Goal: Task Accomplishment & Management: Use online tool/utility

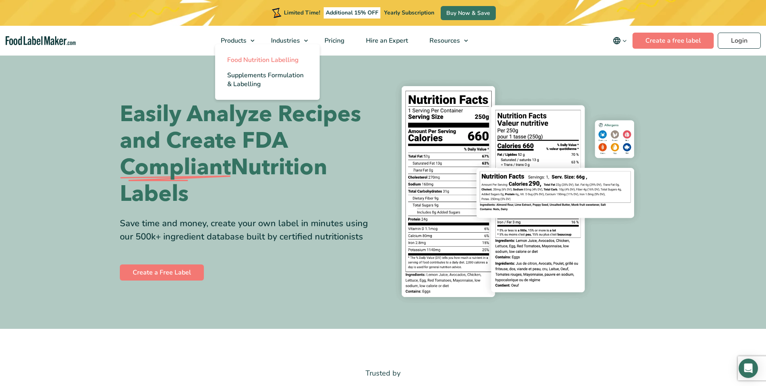
click at [254, 61] on span "Food Nutrition Labelling" at bounding box center [263, 59] width 72 height 9
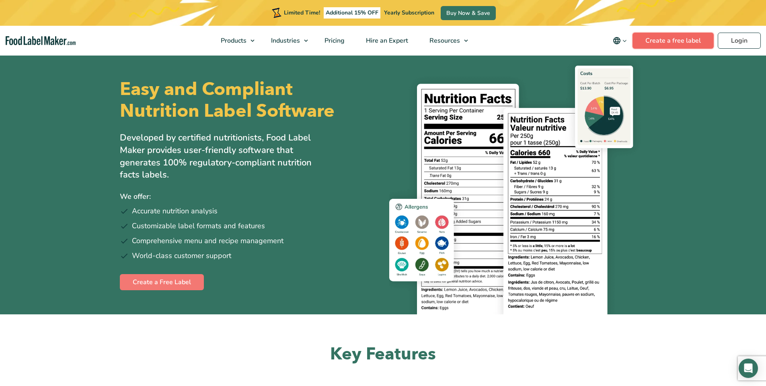
click at [670, 42] on link "Create a free label" at bounding box center [673, 41] width 81 height 16
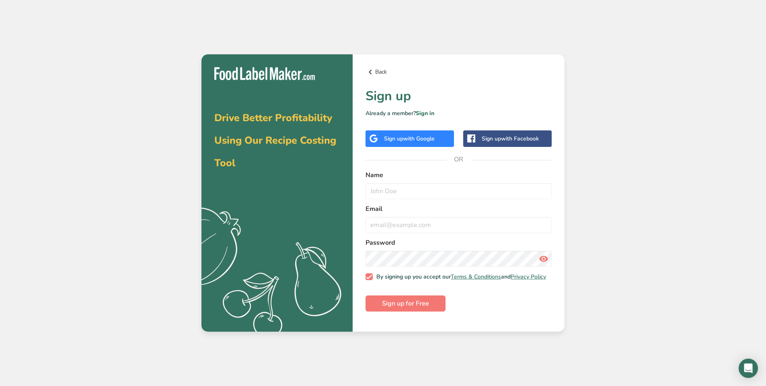
click at [373, 72] on icon at bounding box center [371, 72] width 10 height 14
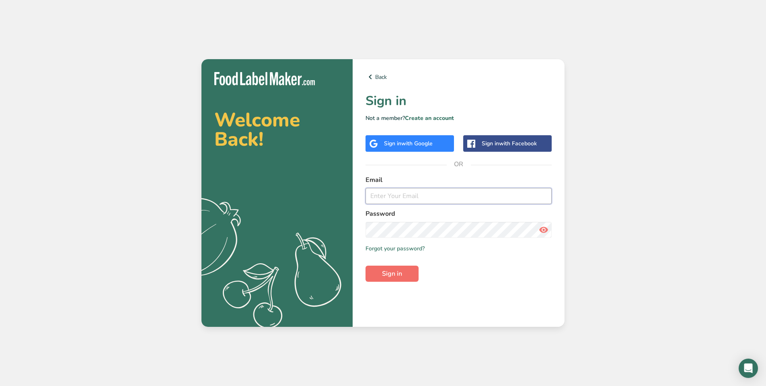
type input "[EMAIL_ADDRESS][DOMAIN_NAME]"
click at [382, 278] on span "Sign in" at bounding box center [392, 274] width 20 height 10
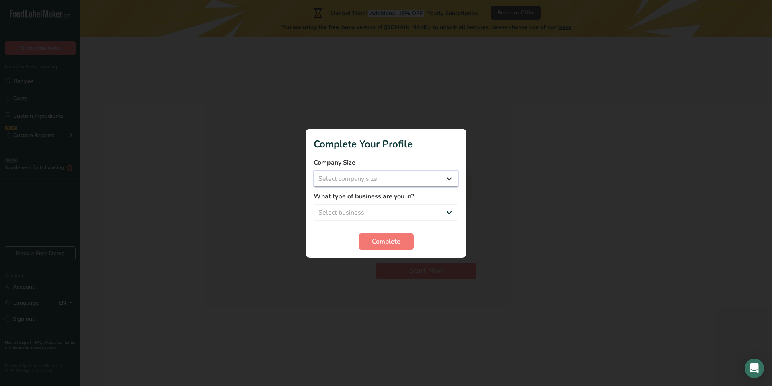
click at [448, 178] on select "Select company size Fewer than 10 Employees 10 to 50 Employees 51 to 500 Employ…" at bounding box center [386, 179] width 145 height 16
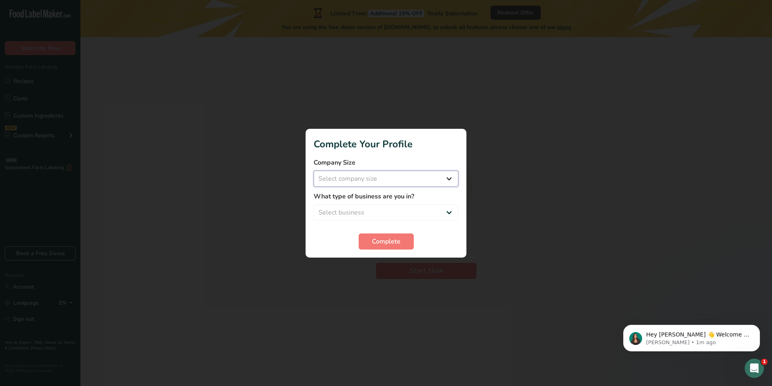
select select "2"
click at [314, 171] on select "Select company size Fewer than 10 Employees 10 to 50 Employees 51 to 500 Employ…" at bounding box center [386, 179] width 145 height 16
click at [419, 216] on select "Select business Packaged Food Manufacturer Restaurant & Cafe Bakery Meal Plans …" at bounding box center [386, 212] width 145 height 16
select select "5"
click at [314, 204] on select "Select business Packaged Food Manufacturer Restaurant & Cafe Bakery Meal Plans …" at bounding box center [386, 212] width 145 height 16
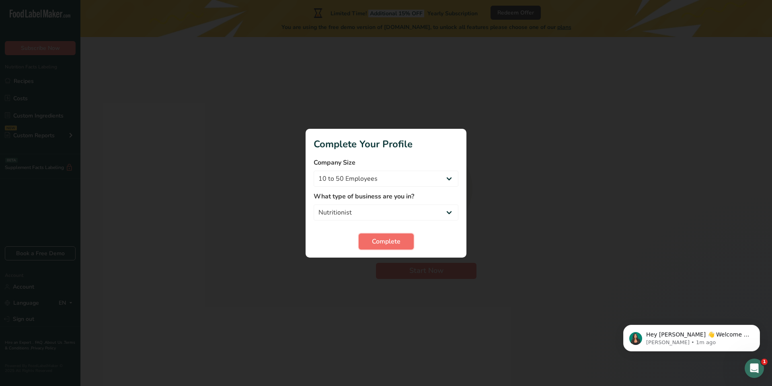
click at [386, 241] on span "Complete" at bounding box center [386, 241] width 29 height 10
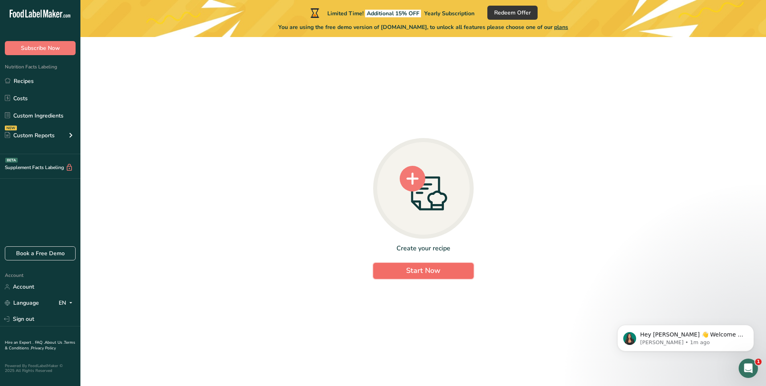
click at [425, 272] on span "Start Now" at bounding box center [423, 270] width 34 height 10
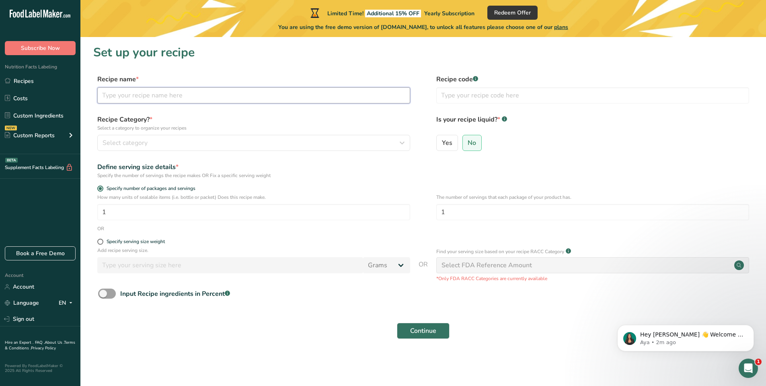
click at [113, 95] on input "text" at bounding box center [253, 95] width 313 height 16
click at [132, 94] on input "text" at bounding box center [253, 95] width 313 height 16
type input "smoothie"
click at [119, 142] on span "Select category" at bounding box center [125, 143] width 45 height 10
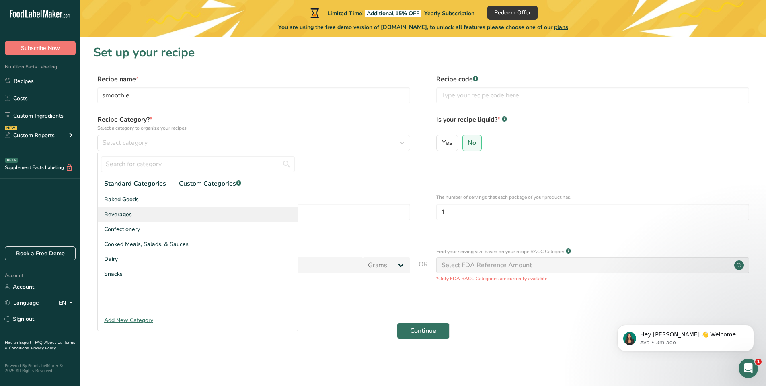
click at [136, 211] on div "Beverages" at bounding box center [198, 214] width 200 height 15
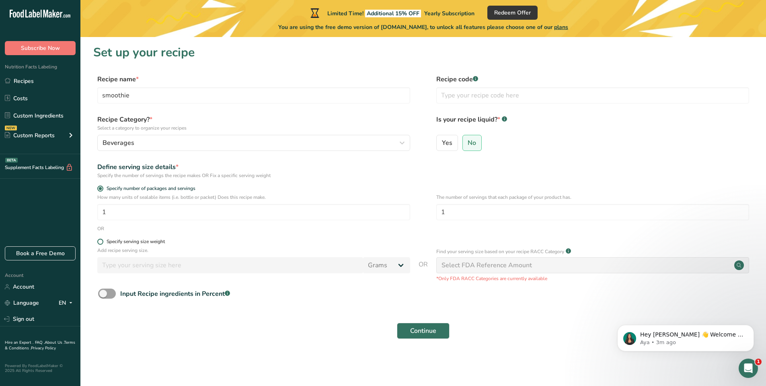
click at [102, 241] on span at bounding box center [100, 241] width 6 height 6
click at [102, 241] on input "Specify serving size weight" at bounding box center [99, 241] width 5 height 5
radio input "true"
radio input "false"
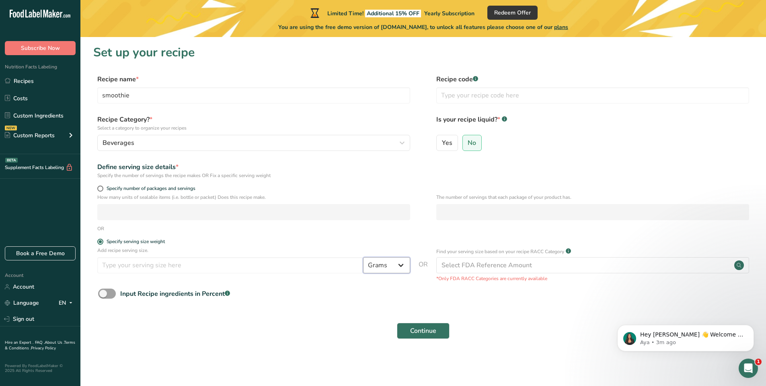
click at [401, 266] on select "Grams kg mg mcg lb oz l mL fl oz tbsp tsp cup qt gallon" at bounding box center [386, 265] width 47 height 16
select select "5"
click at [363, 257] on select "Grams kg mg mcg lb oz l mL fl oz tbsp tsp cup qt gallon" at bounding box center [386, 265] width 47 height 16
click at [132, 265] on input "number" at bounding box center [230, 265] width 266 height 16
type input "24"
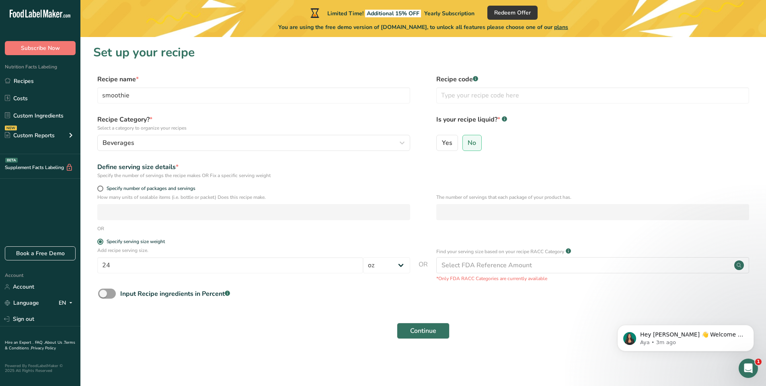
click at [221, 335] on div "Continue" at bounding box center [423, 331] width 660 height 26
click at [440, 142] on input "Yes" at bounding box center [439, 142] width 5 height 5
radio input "true"
radio input "false"
select select "22"
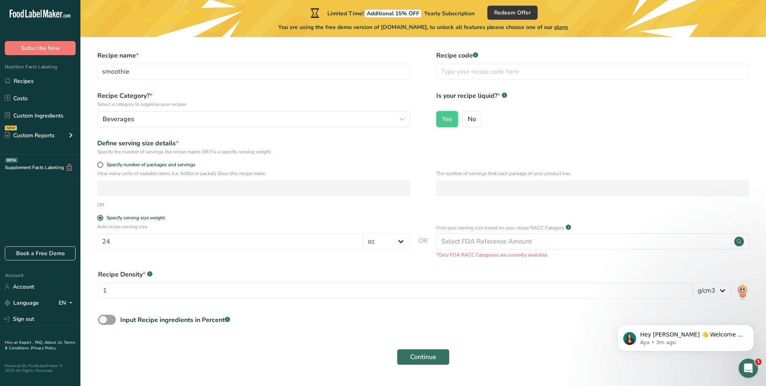
scroll to position [46, 0]
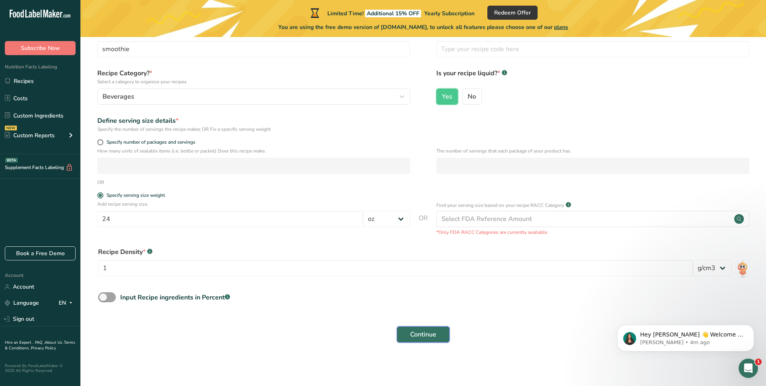
click at [432, 334] on span "Continue" at bounding box center [423, 334] width 26 height 10
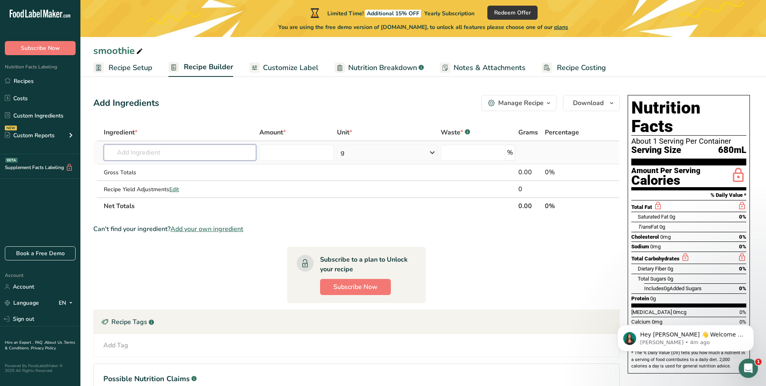
click at [151, 151] on input "text" at bounding box center [180, 152] width 152 height 16
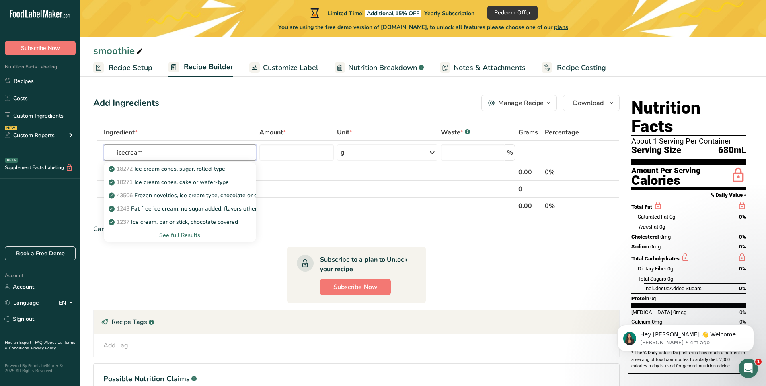
type input "icecream"
click at [182, 234] on div "See full Results" at bounding box center [180, 235] width 140 height 8
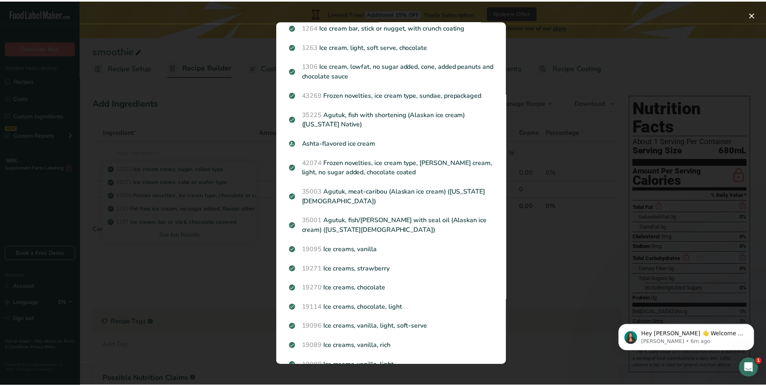
scroll to position [460, 0]
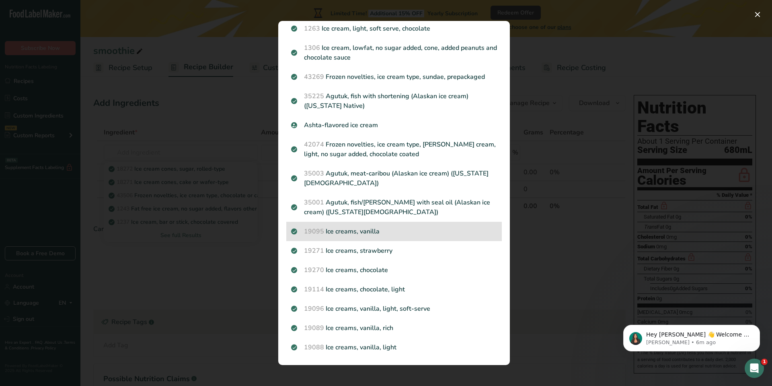
click at [368, 233] on p "19095 Ice creams, vanilla" at bounding box center [394, 231] width 206 height 10
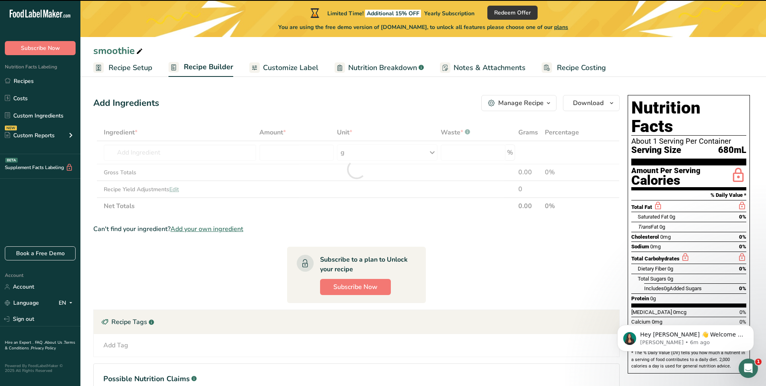
type input "0"
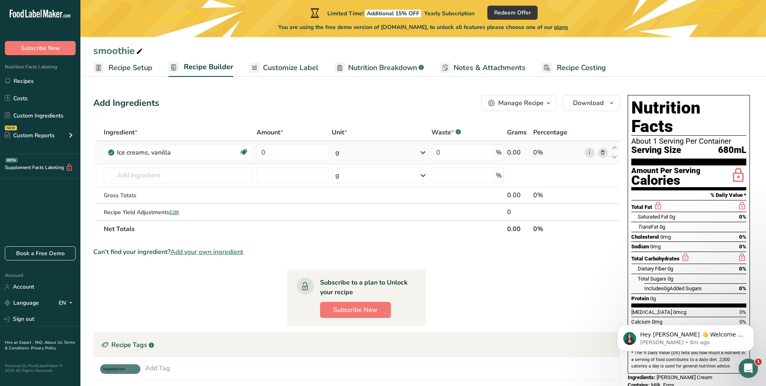
click at [421, 152] on icon at bounding box center [423, 152] width 10 height 14
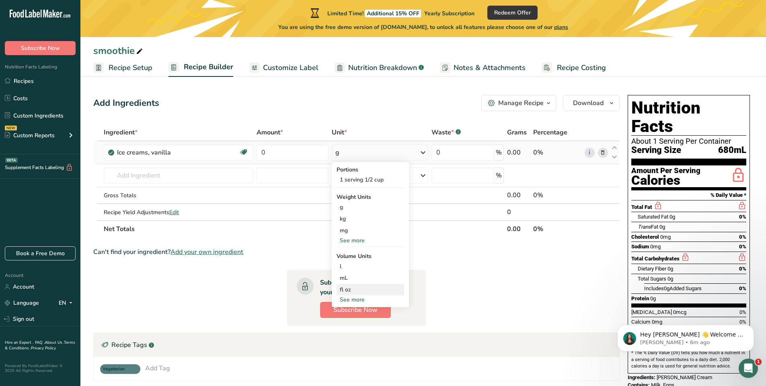
click at [362, 286] on div "fl oz" at bounding box center [370, 289] width 61 height 8
